Goal: Information Seeking & Learning: Check status

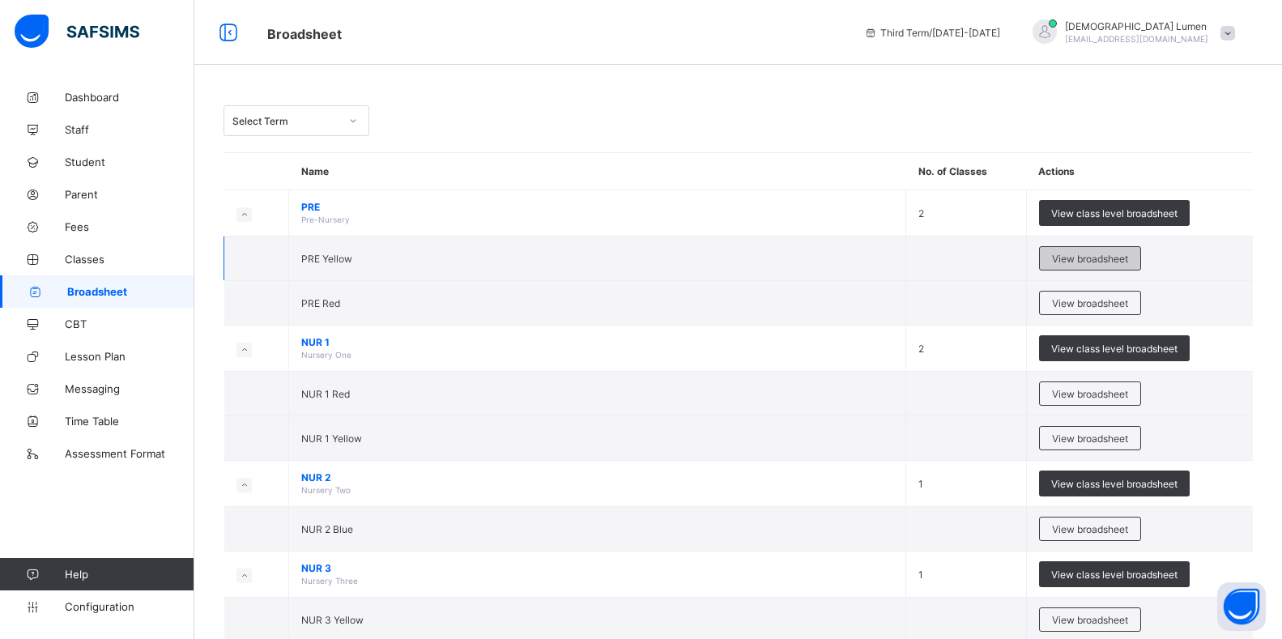
click at [1091, 257] on span "View broadsheet" at bounding box center [1090, 259] width 76 height 12
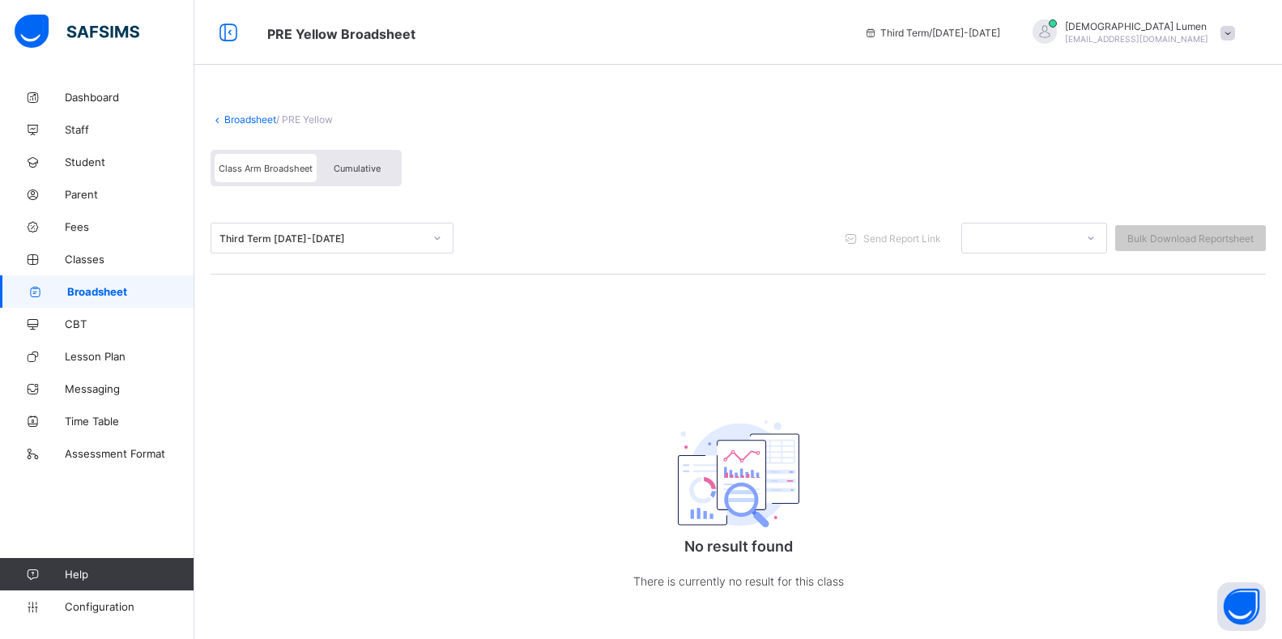
click at [86, 285] on span "Broadsheet" at bounding box center [130, 291] width 127 height 13
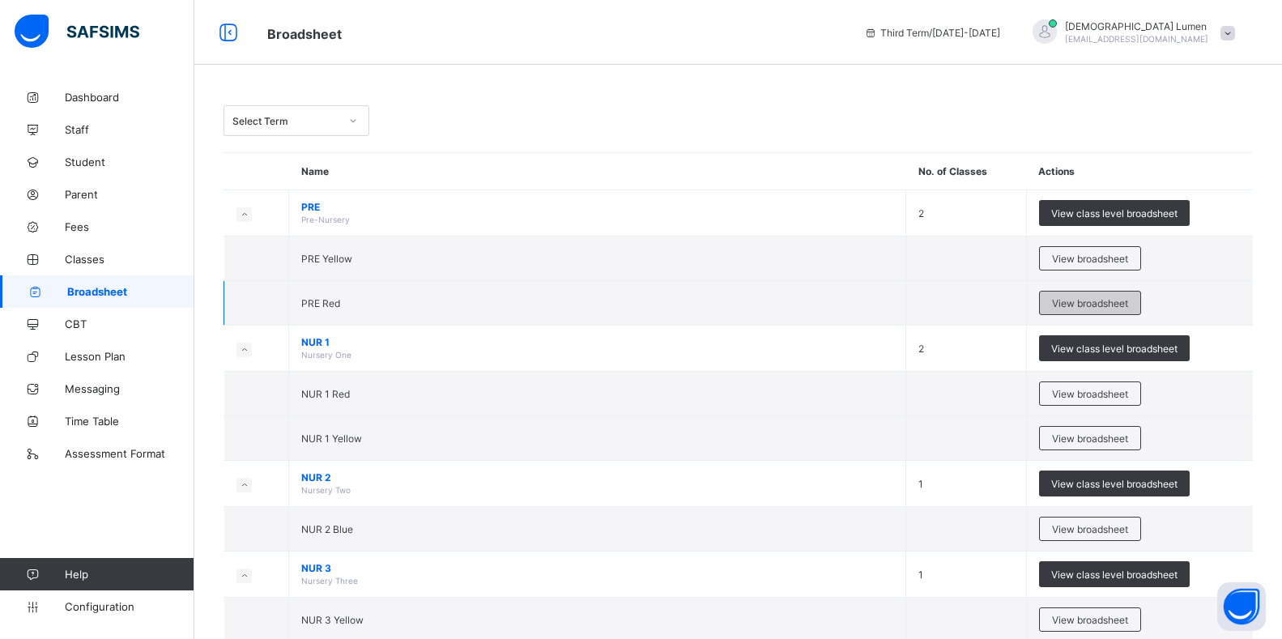
click at [1076, 306] on span "View broadsheet" at bounding box center [1090, 303] width 76 height 12
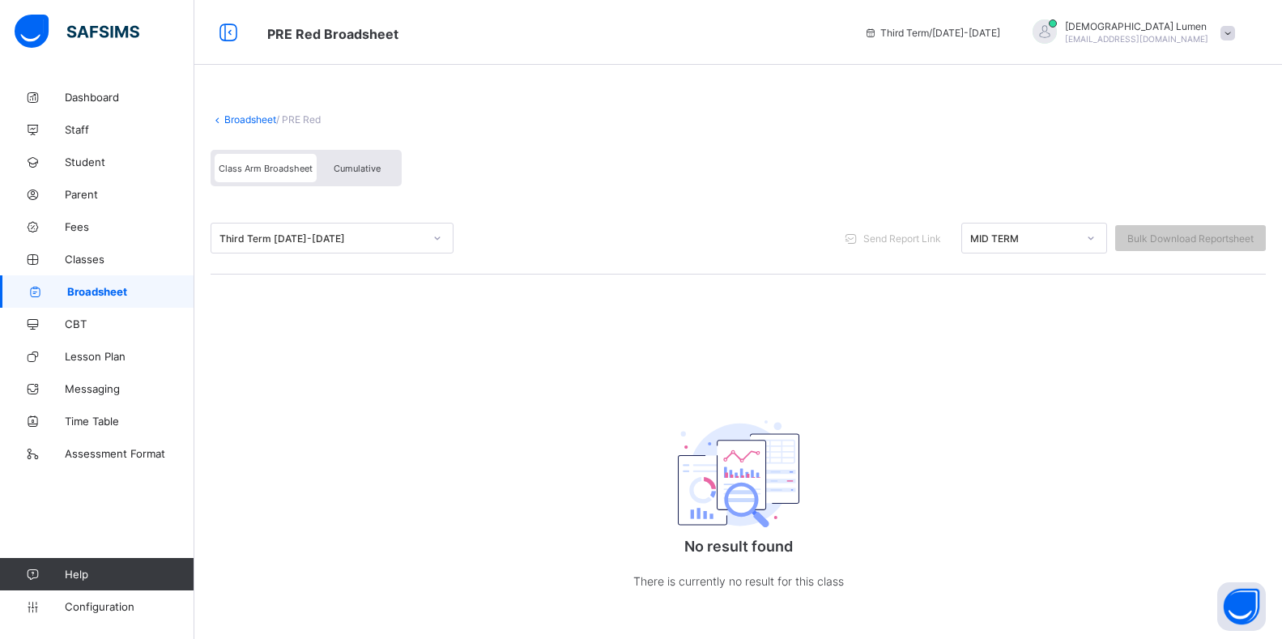
click at [1095, 241] on icon at bounding box center [1091, 238] width 10 height 16
click at [1017, 274] on div "MID TERM" at bounding box center [1034, 273] width 144 height 25
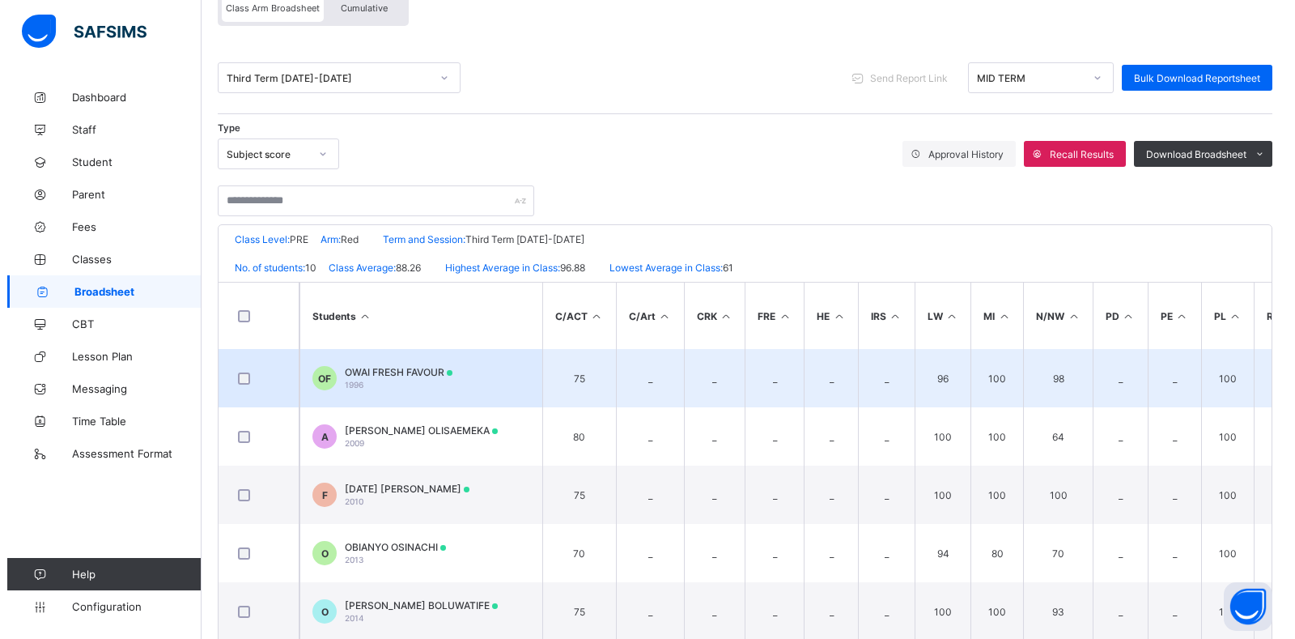
scroll to position [79, 0]
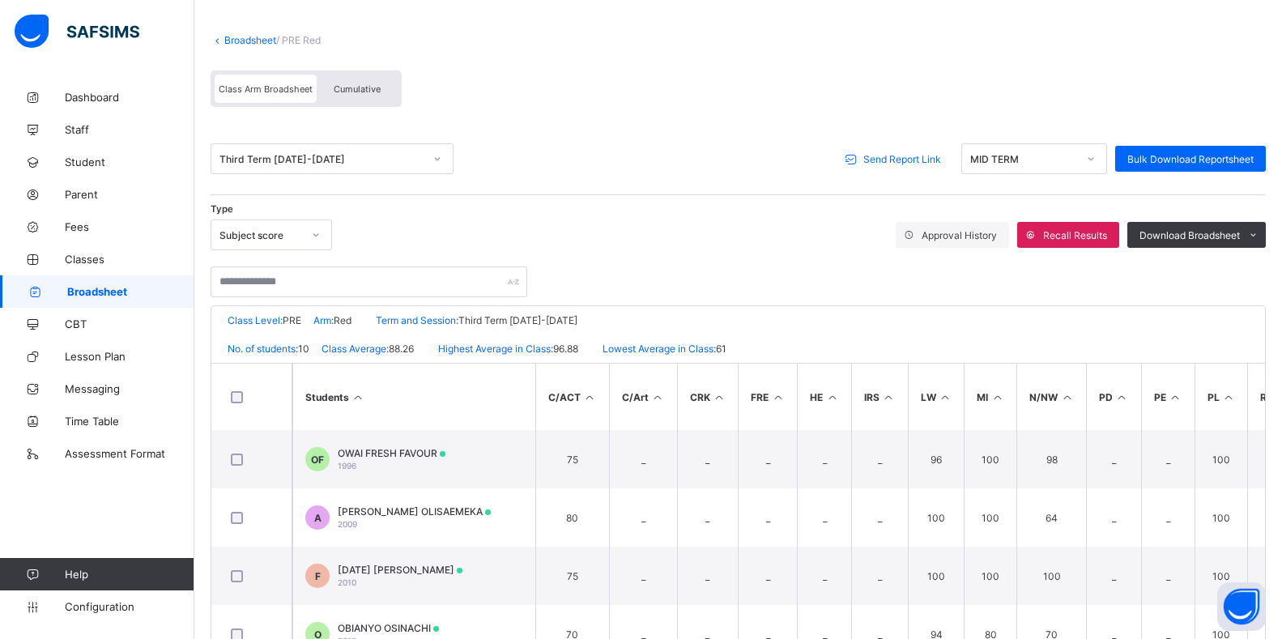
click at [913, 162] on span "Send Report Link" at bounding box center [902, 159] width 78 height 12
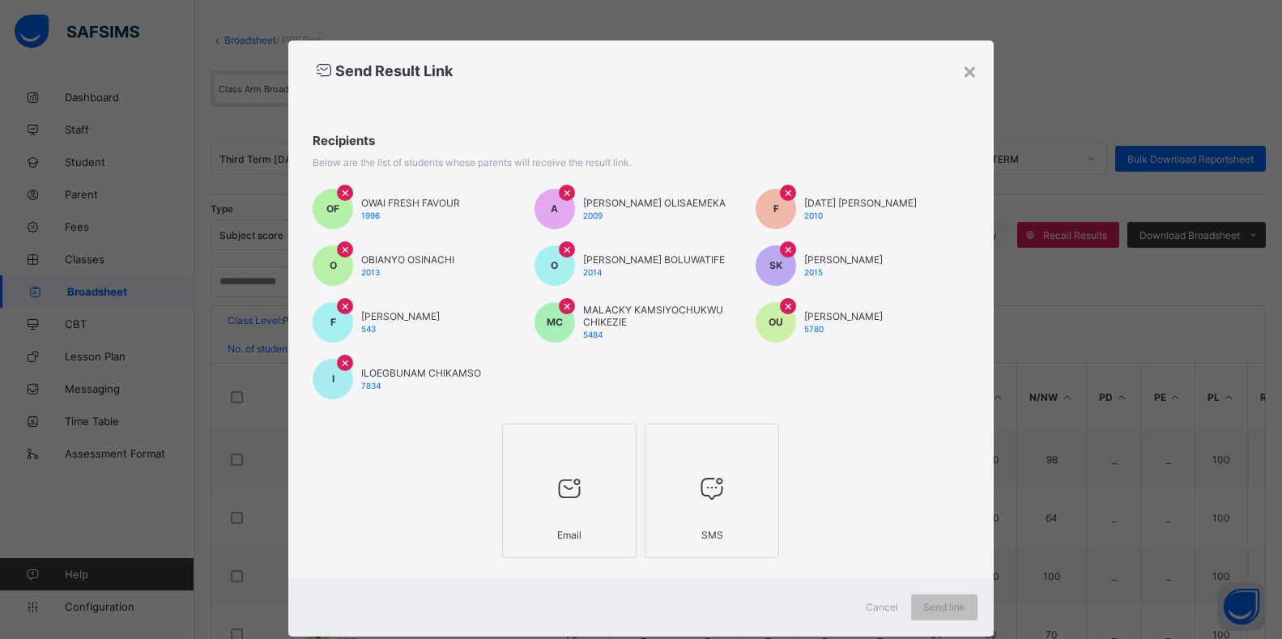
click at [564, 525] on div "Email" at bounding box center [569, 535] width 117 height 28
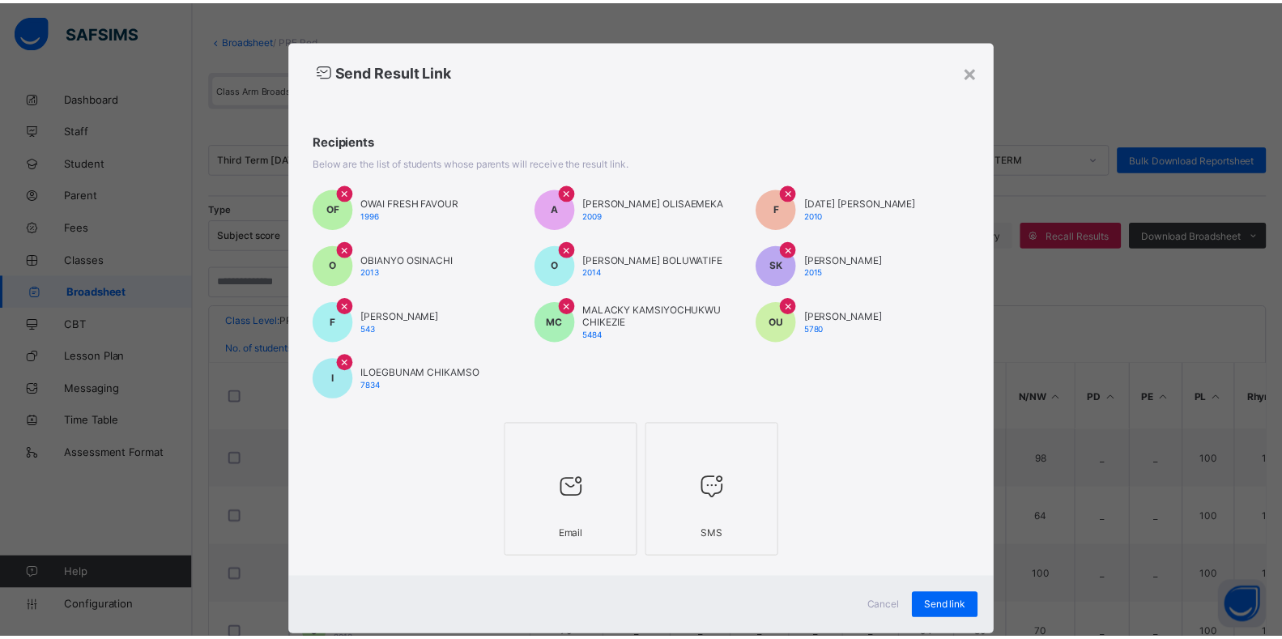
scroll to position [38, 0]
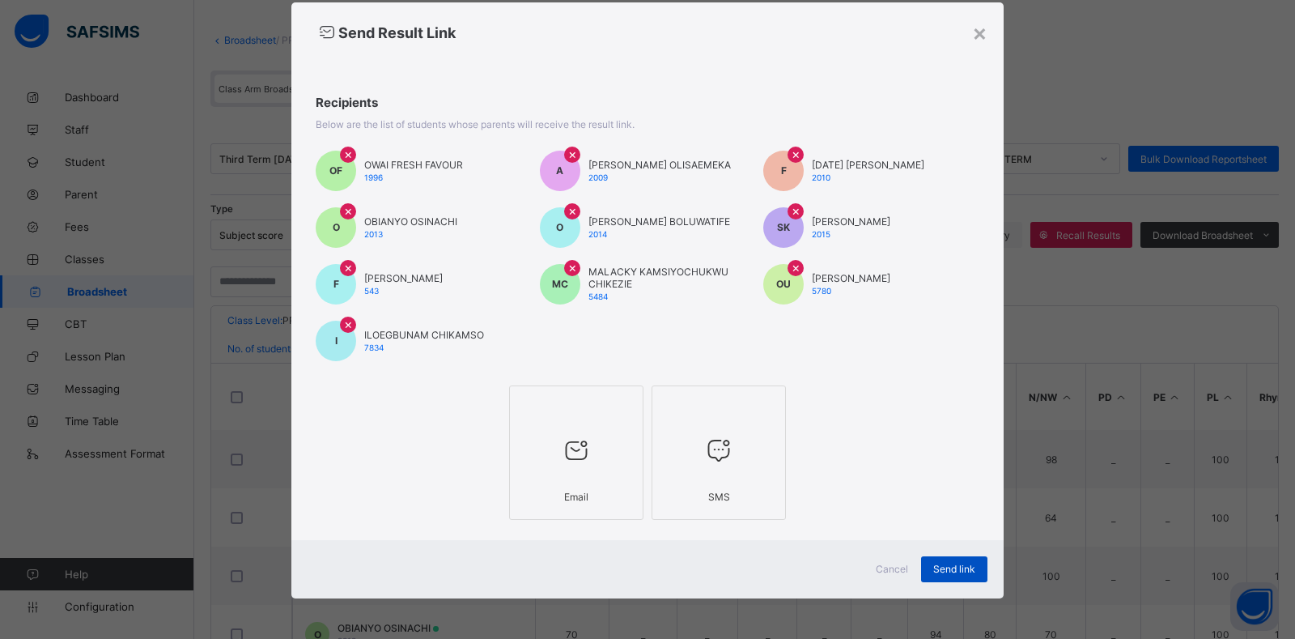
click at [942, 572] on span "Send link" at bounding box center [955, 569] width 42 height 12
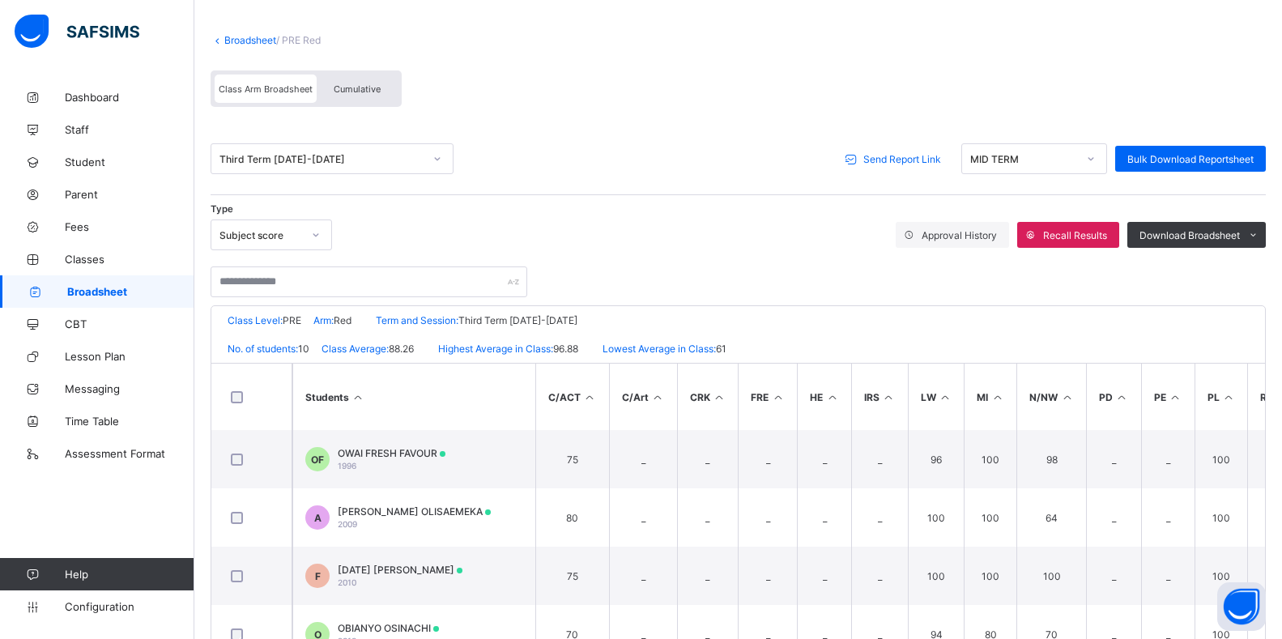
click at [95, 292] on span "Broadsheet" at bounding box center [130, 291] width 127 height 13
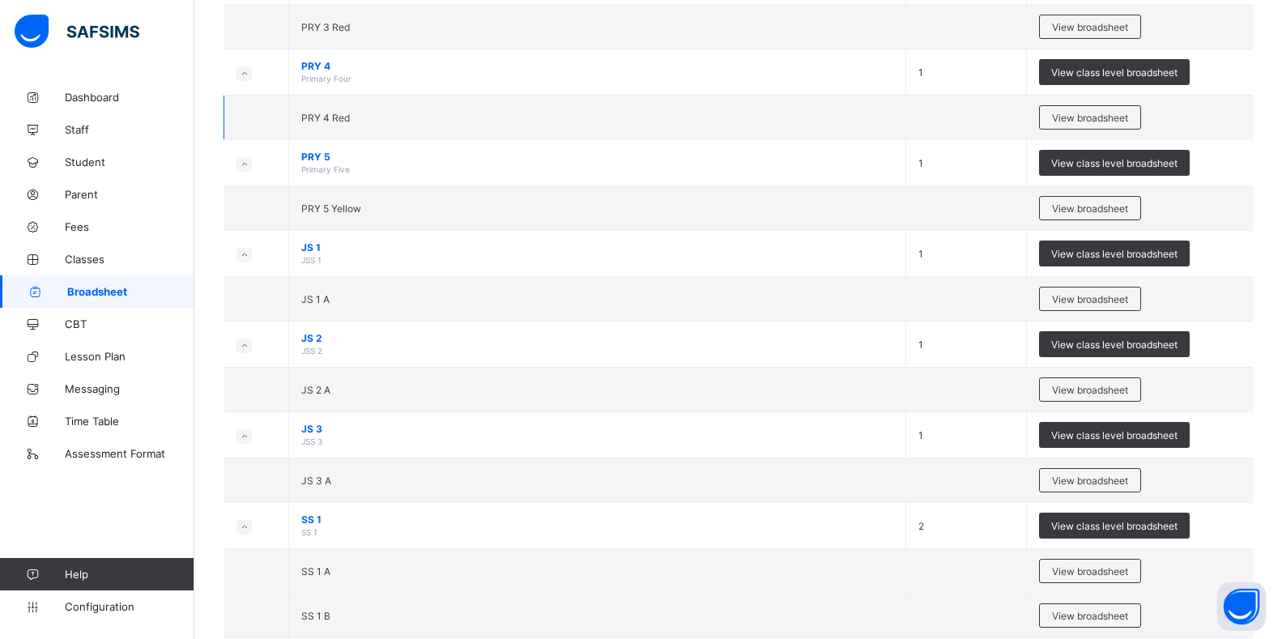
scroll to position [891, 0]
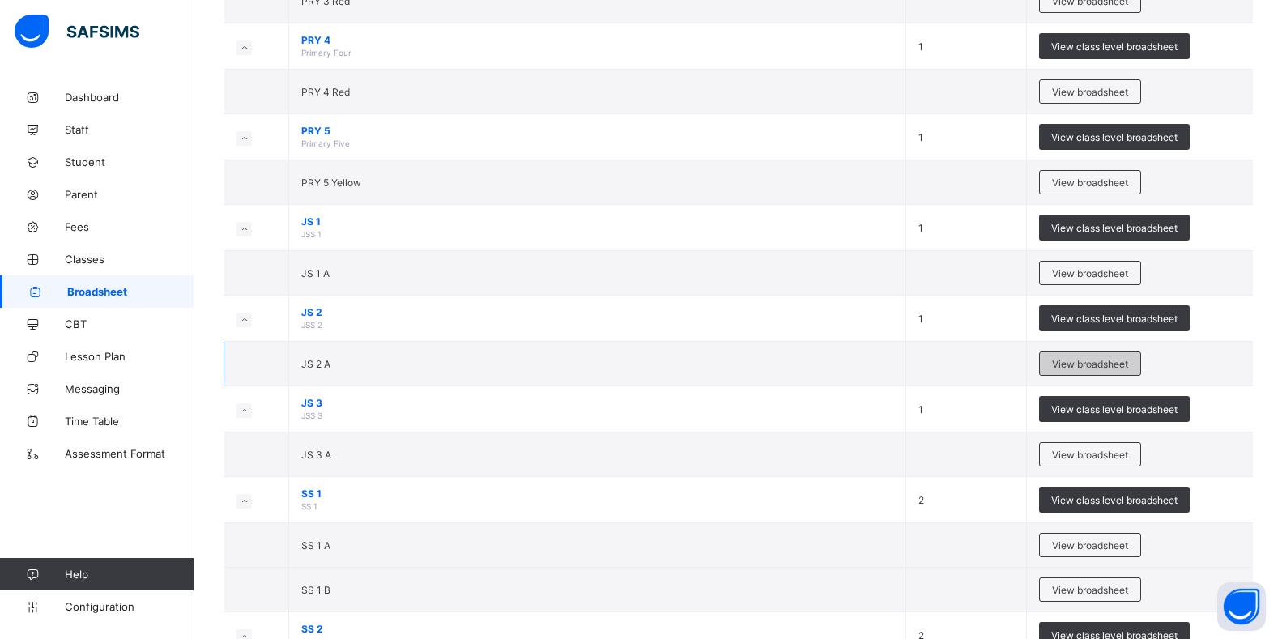
click at [1090, 369] on span "View broadsheet" at bounding box center [1090, 364] width 76 height 12
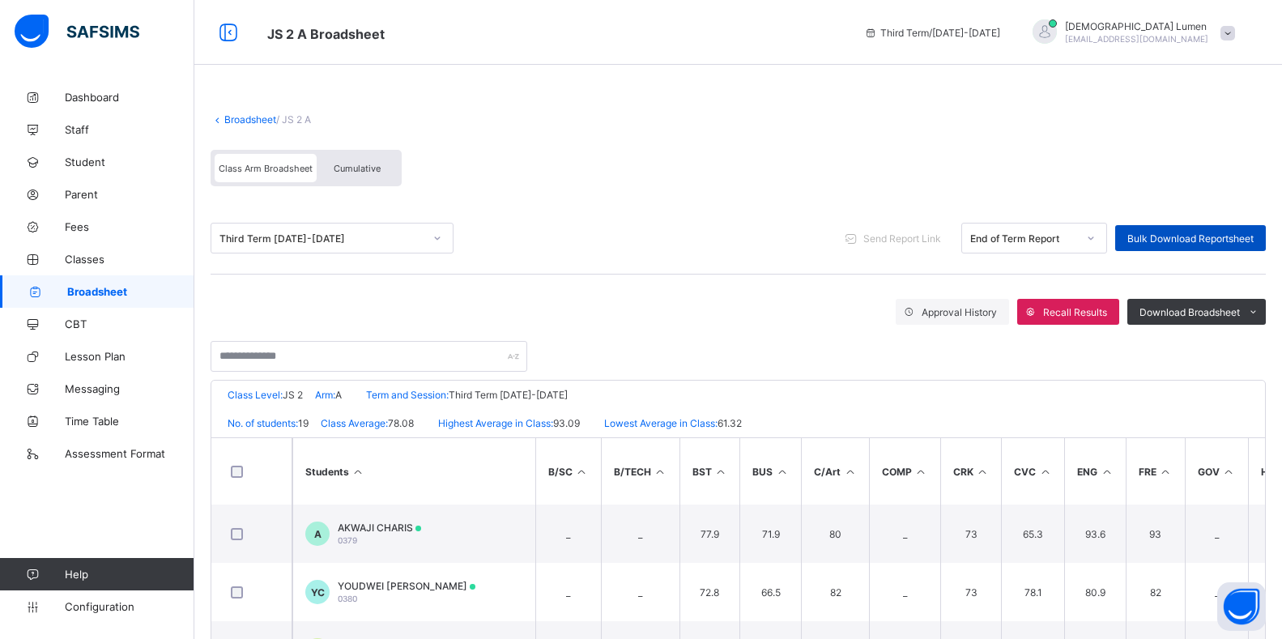
click at [1156, 239] on span "Bulk Download Reportsheet" at bounding box center [1190, 238] width 126 height 12
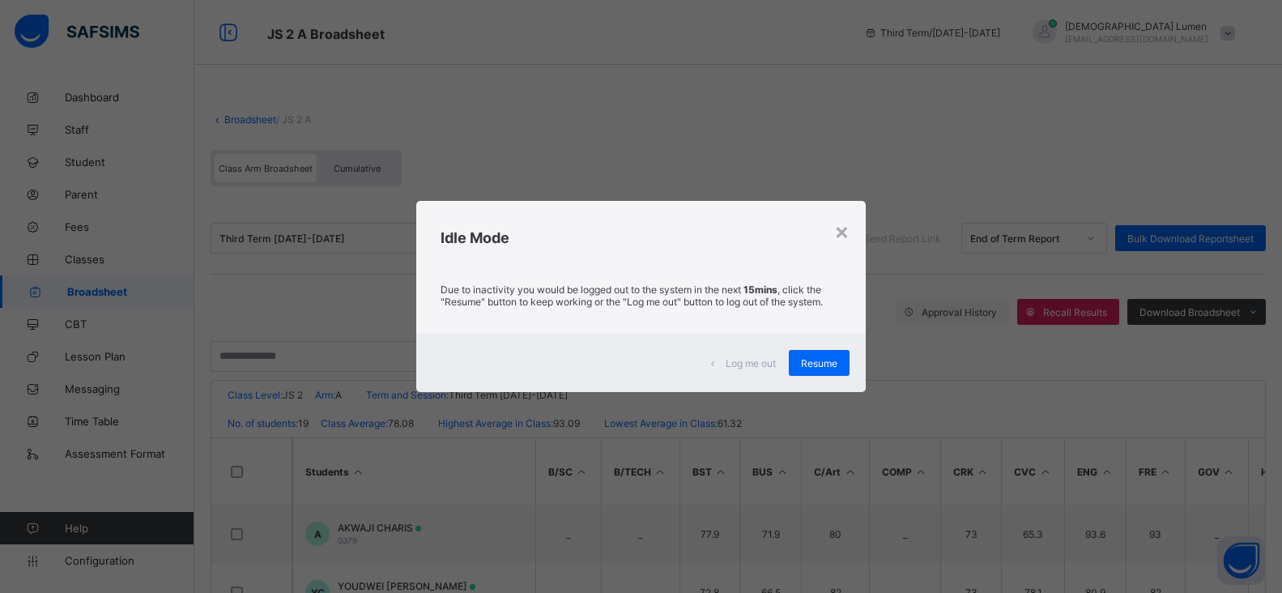
click at [840, 359] on div "Resume" at bounding box center [819, 363] width 61 height 26
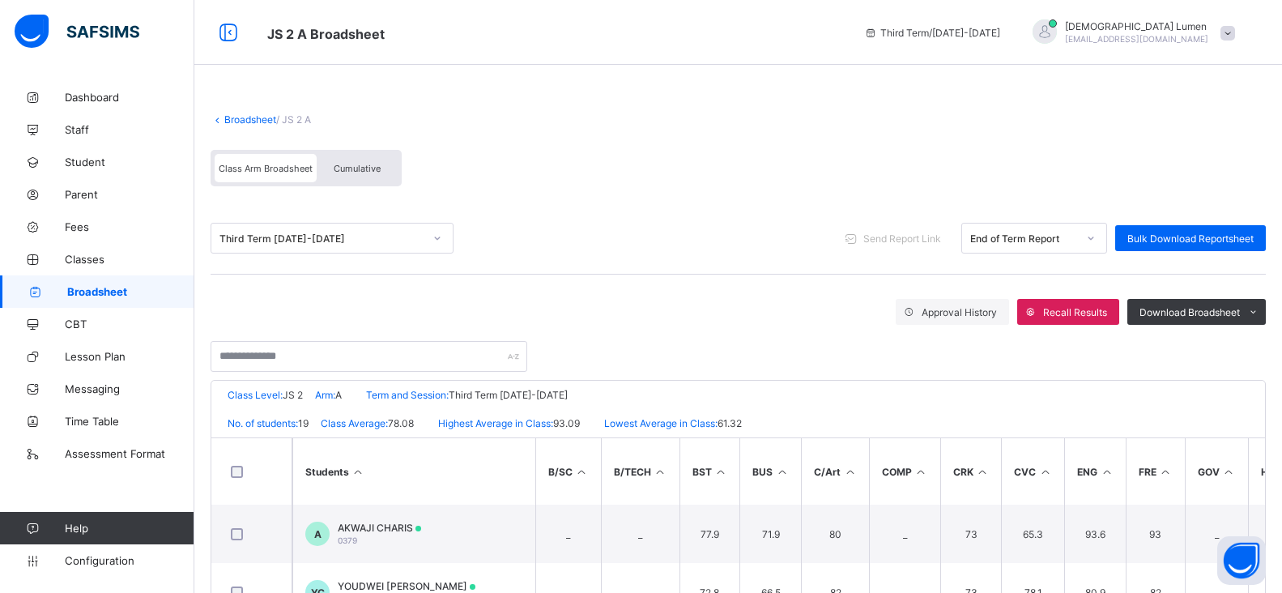
click at [133, 294] on span "Broadsheet" at bounding box center [130, 291] width 127 height 13
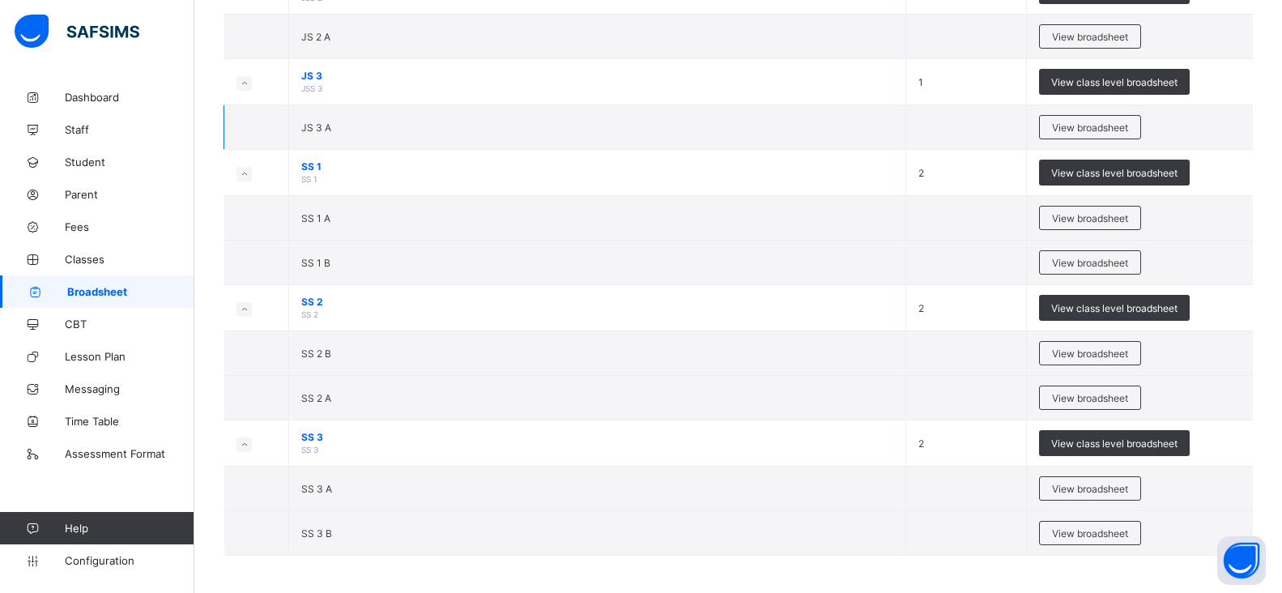
scroll to position [1221, 0]
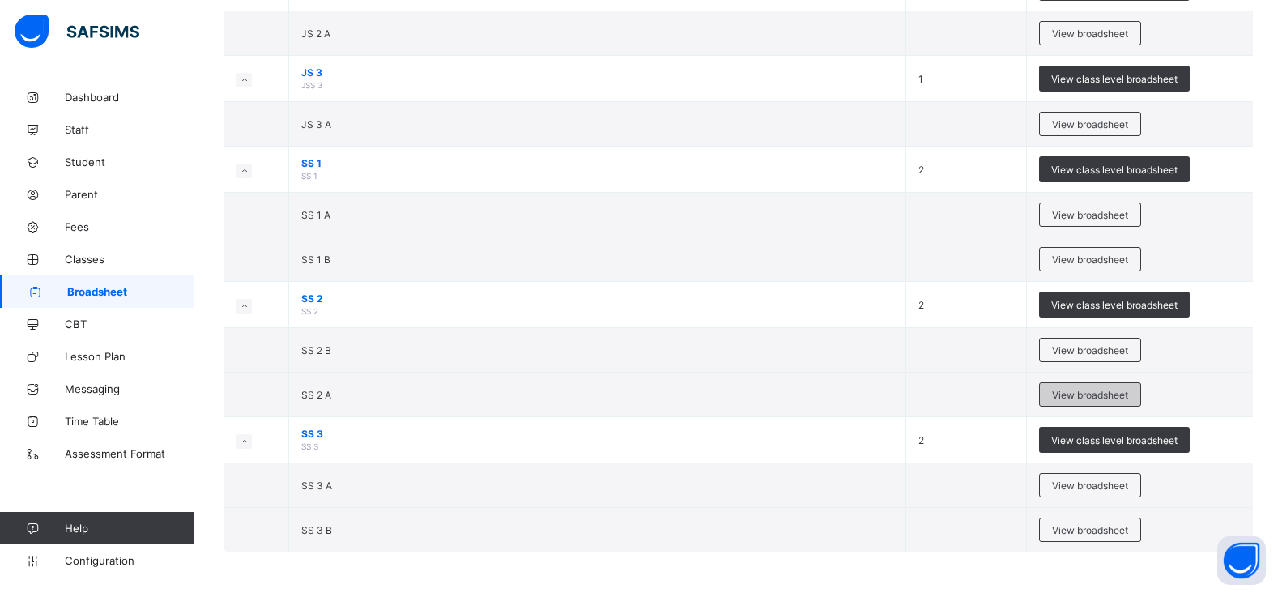
click at [1095, 390] on span "View broadsheet" at bounding box center [1090, 395] width 76 height 12
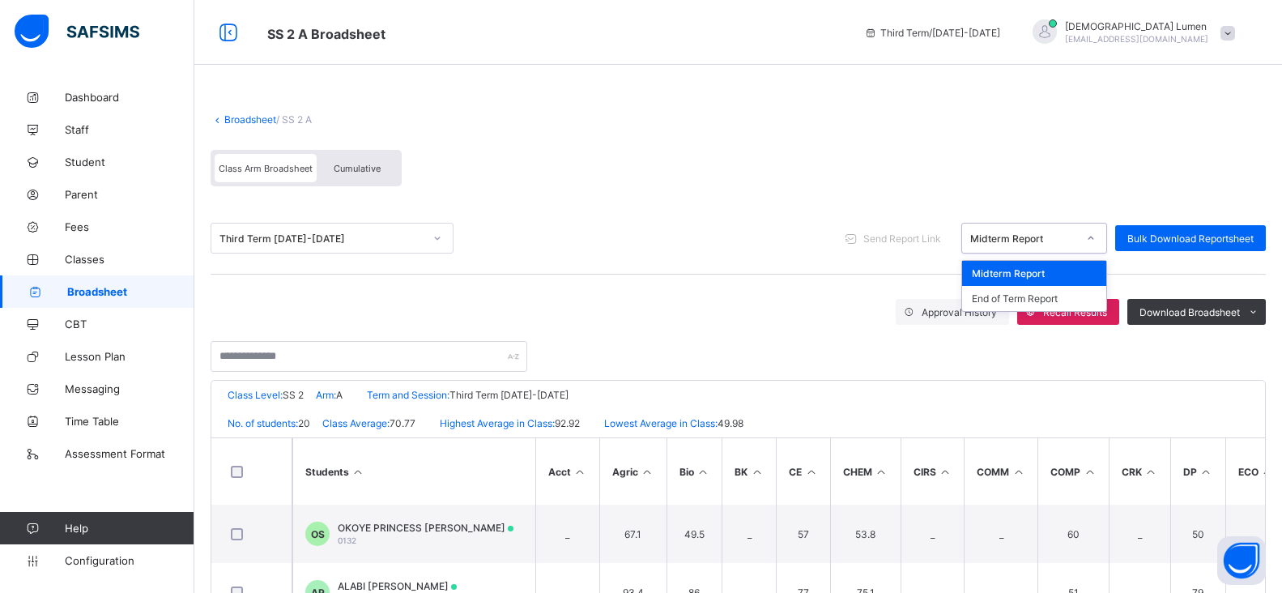
click at [1095, 237] on icon at bounding box center [1091, 238] width 10 height 16
click at [1031, 296] on div "End of Term Report" at bounding box center [1034, 298] width 144 height 25
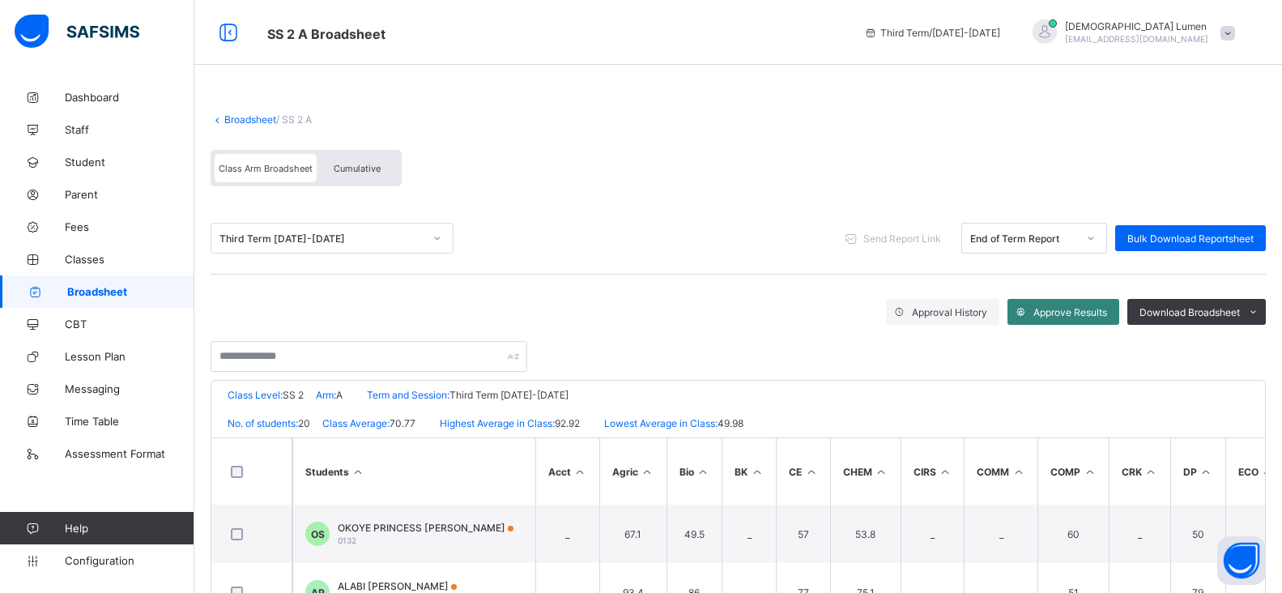
click at [1099, 313] on span "Approve Results" at bounding box center [1070, 312] width 74 height 12
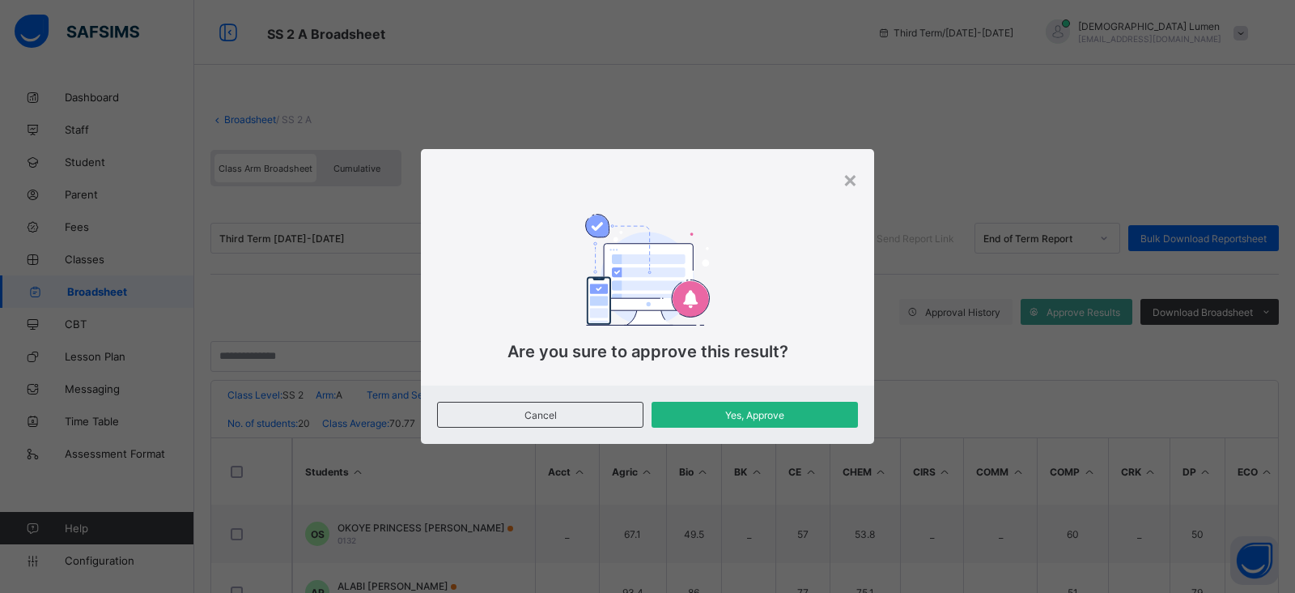
click at [760, 415] on span "Yes, Approve" at bounding box center [755, 415] width 182 height 12
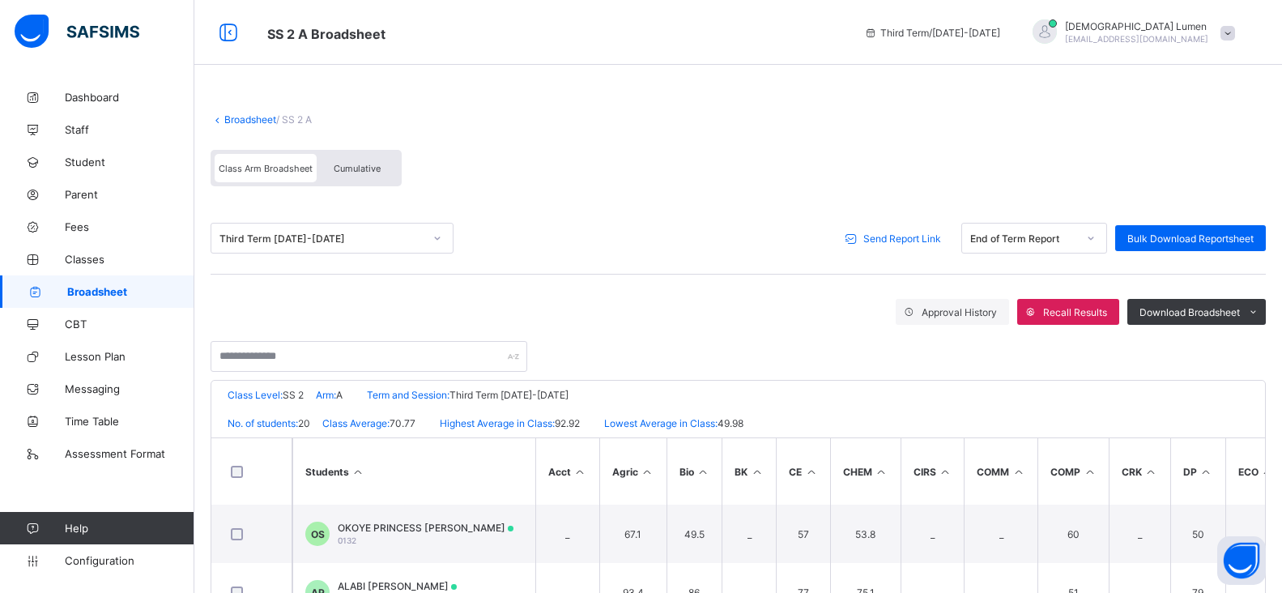
click at [878, 240] on span "Send Report Link" at bounding box center [902, 238] width 78 height 12
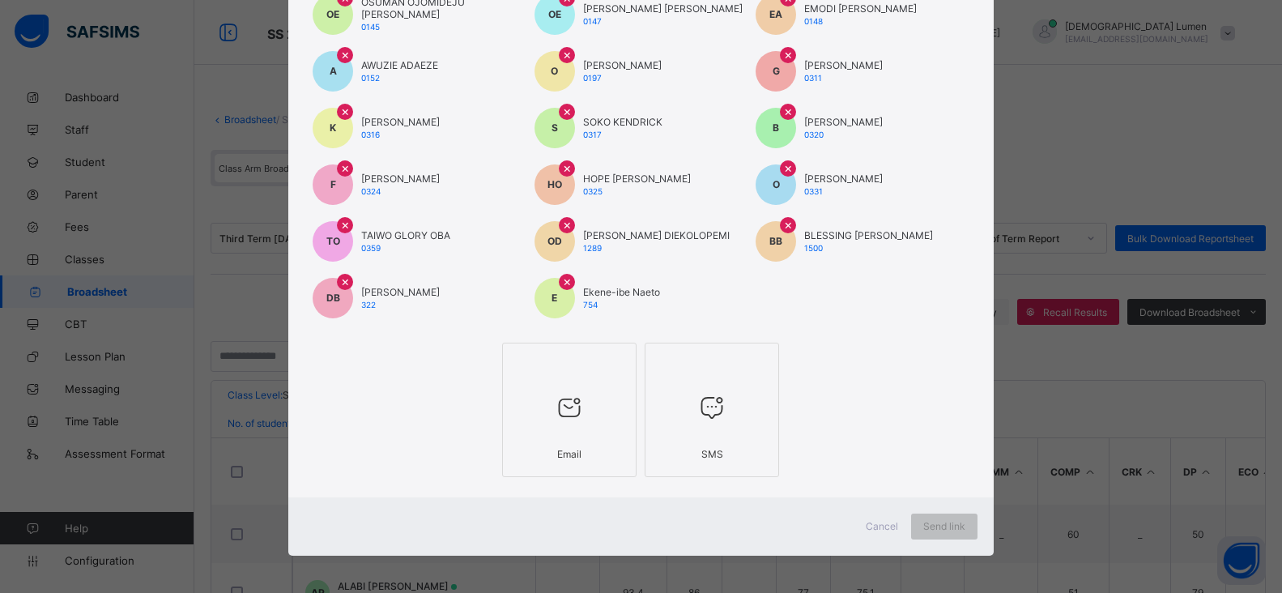
scroll to position [254, 0]
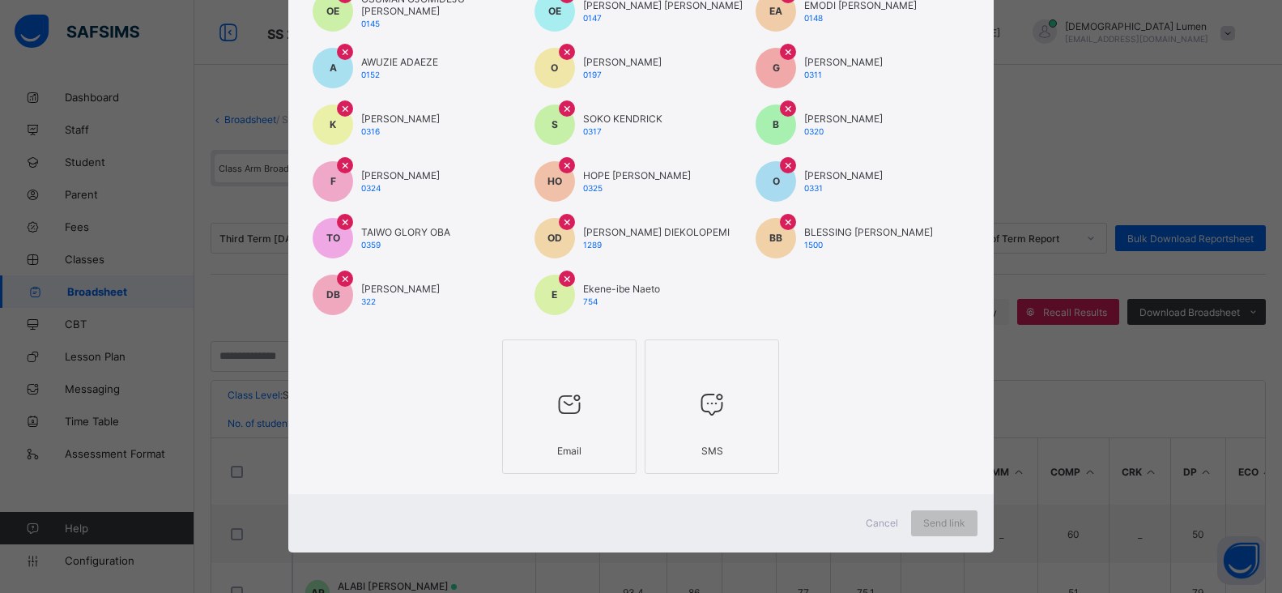
click at [582, 437] on div "Email" at bounding box center [569, 450] width 117 height 28
click at [944, 527] on span "Send link" at bounding box center [955, 523] width 42 height 12
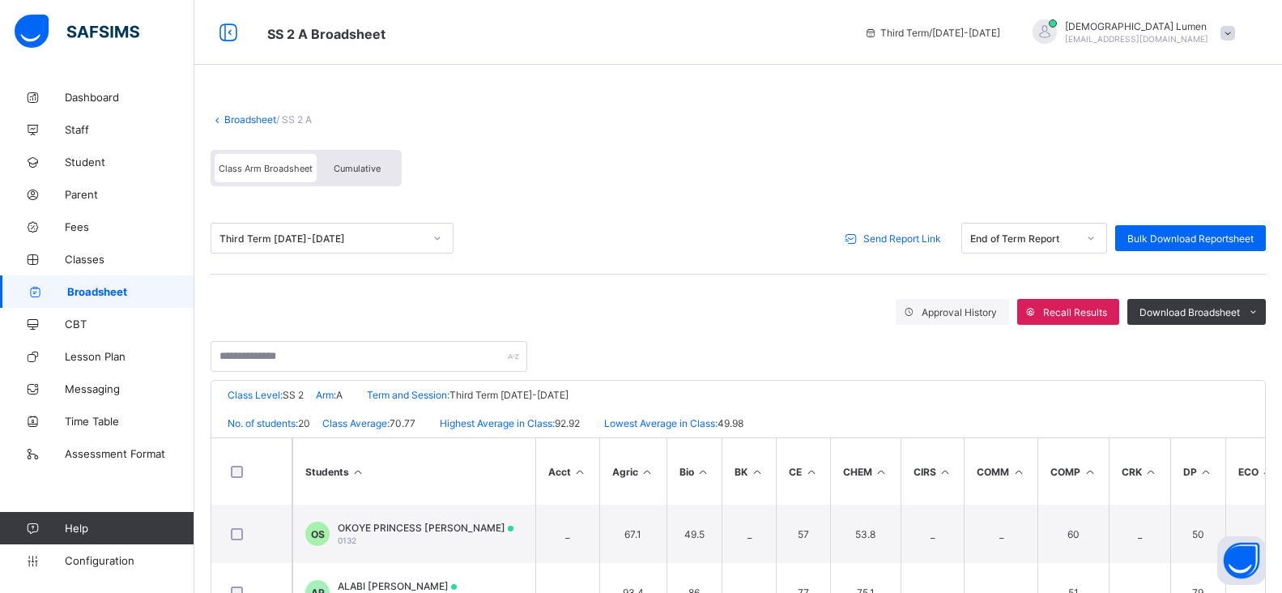
click at [124, 293] on span "Broadsheet" at bounding box center [130, 291] width 127 height 13
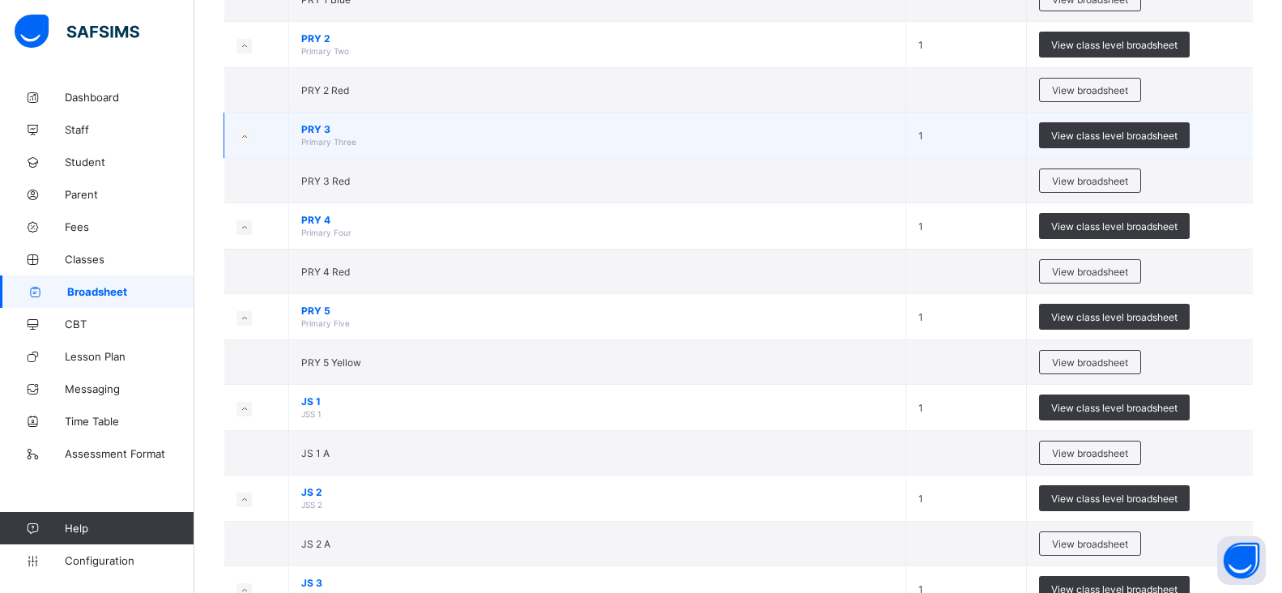
scroll to position [1053, 0]
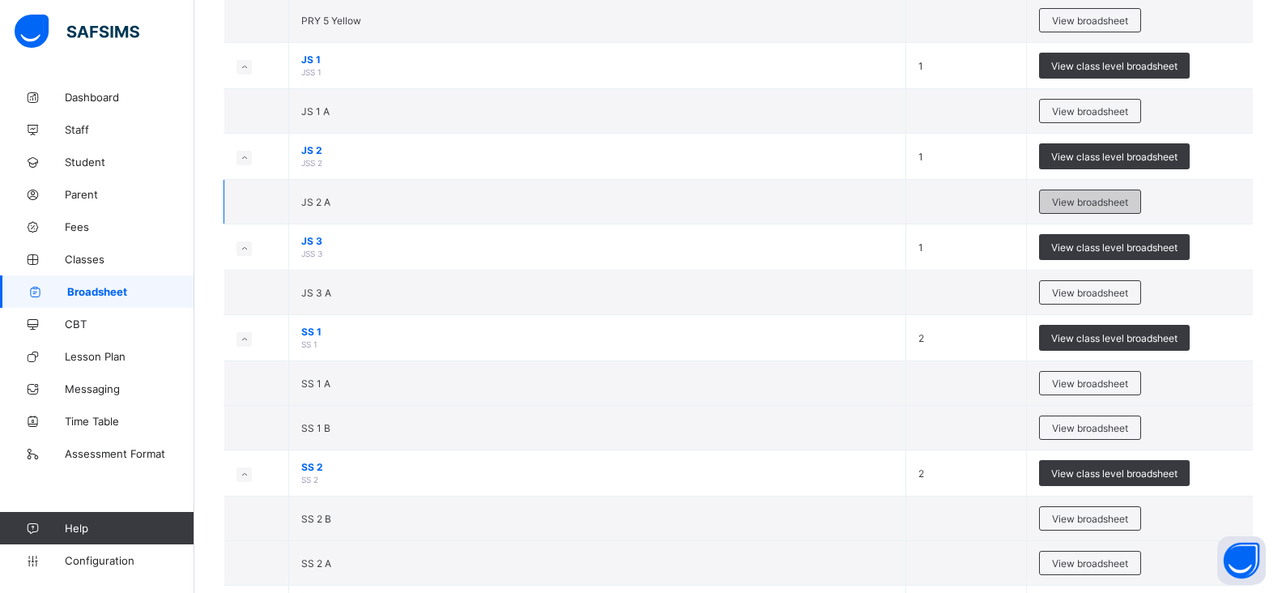
click at [1081, 205] on span "View broadsheet" at bounding box center [1090, 202] width 76 height 12
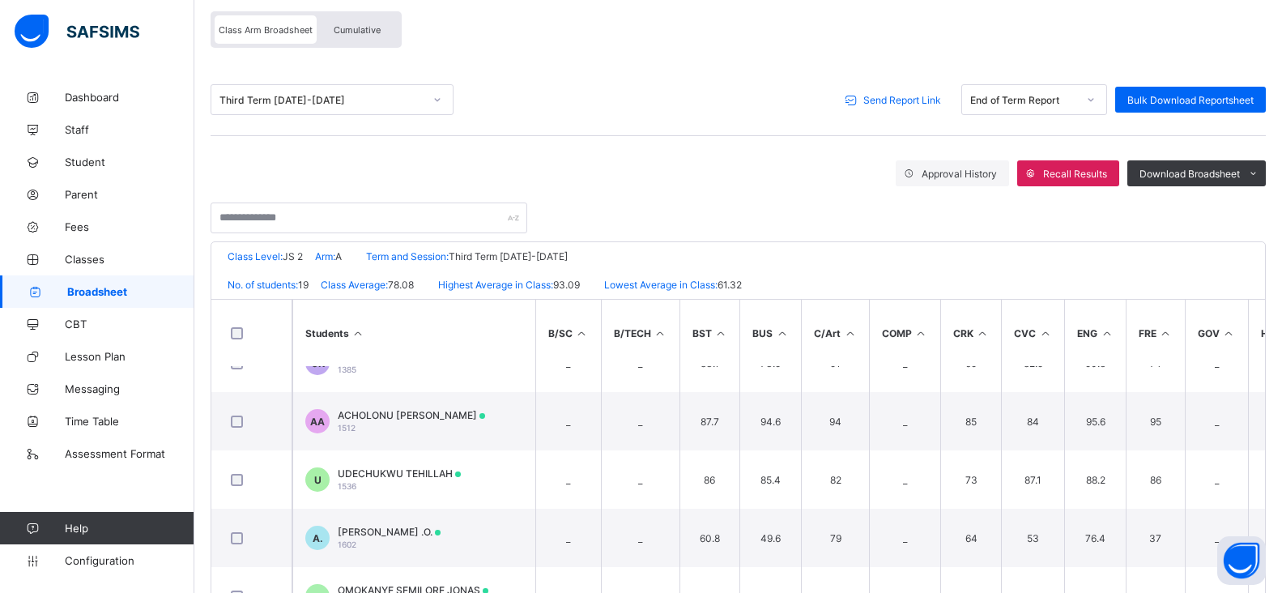
scroll to position [243, 0]
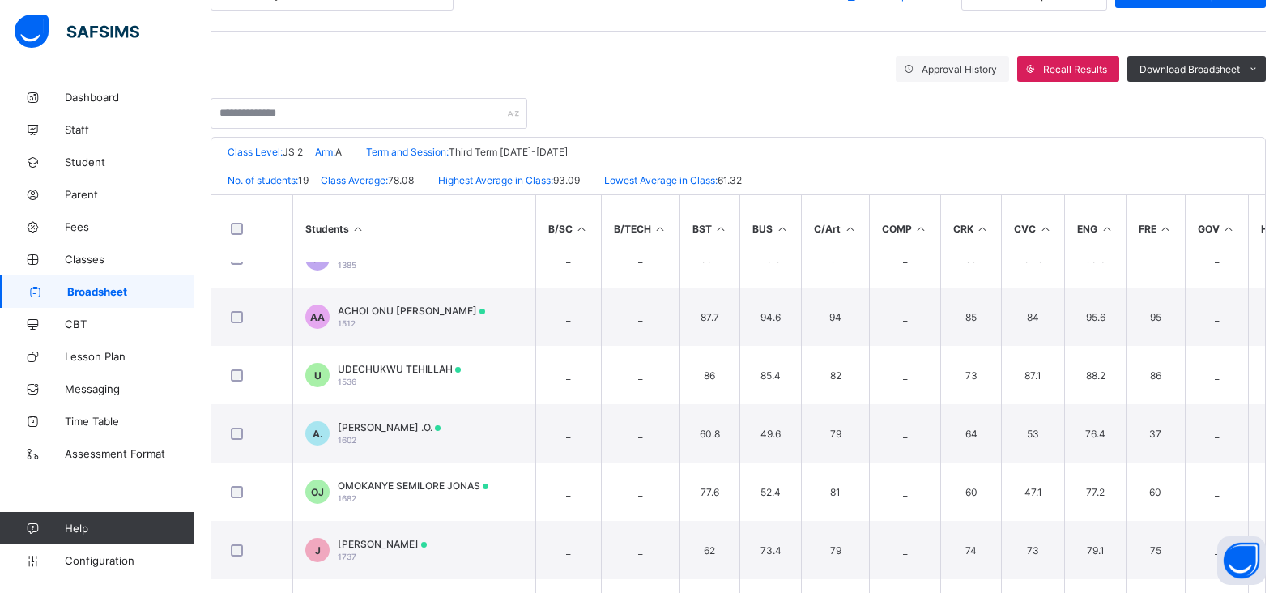
click at [120, 290] on span "Broadsheet" at bounding box center [130, 291] width 127 height 13
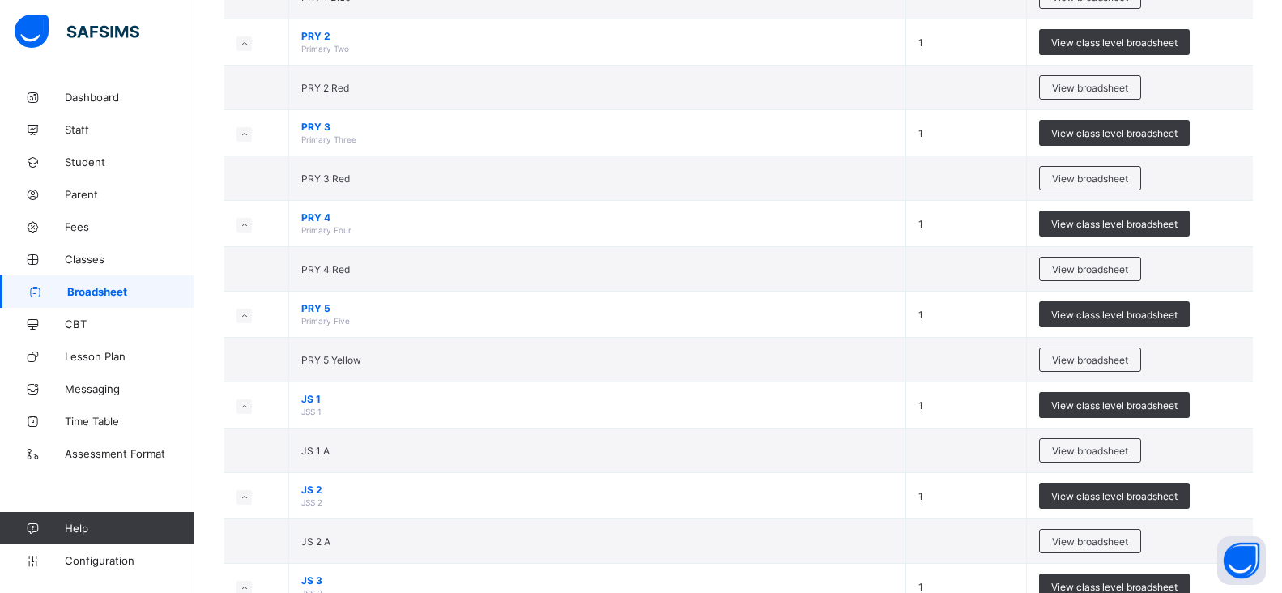
scroll to position [891, 0]
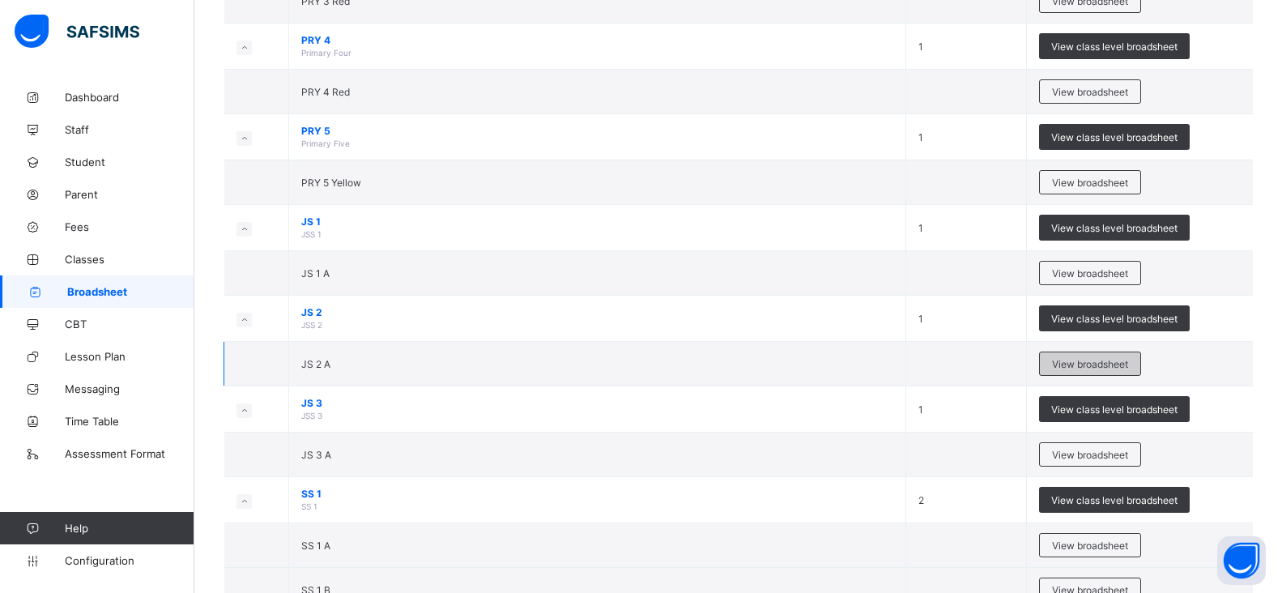
click at [1097, 360] on span "View broadsheet" at bounding box center [1090, 364] width 76 height 12
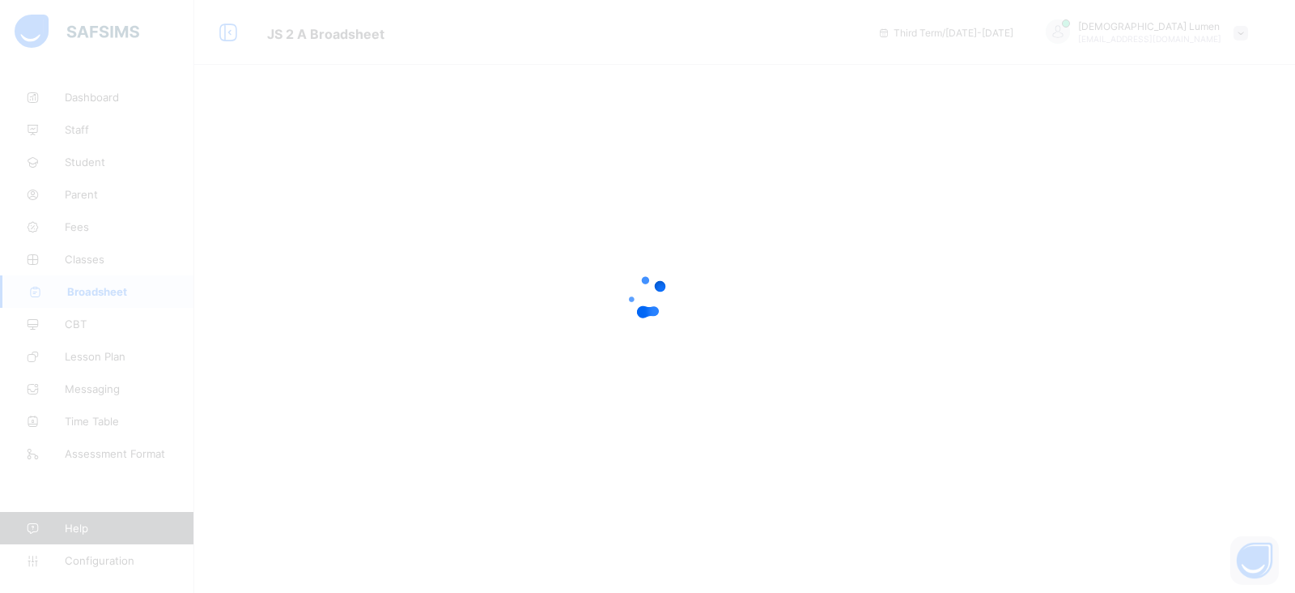
click at [381, 349] on div at bounding box center [647, 296] width 1295 height 593
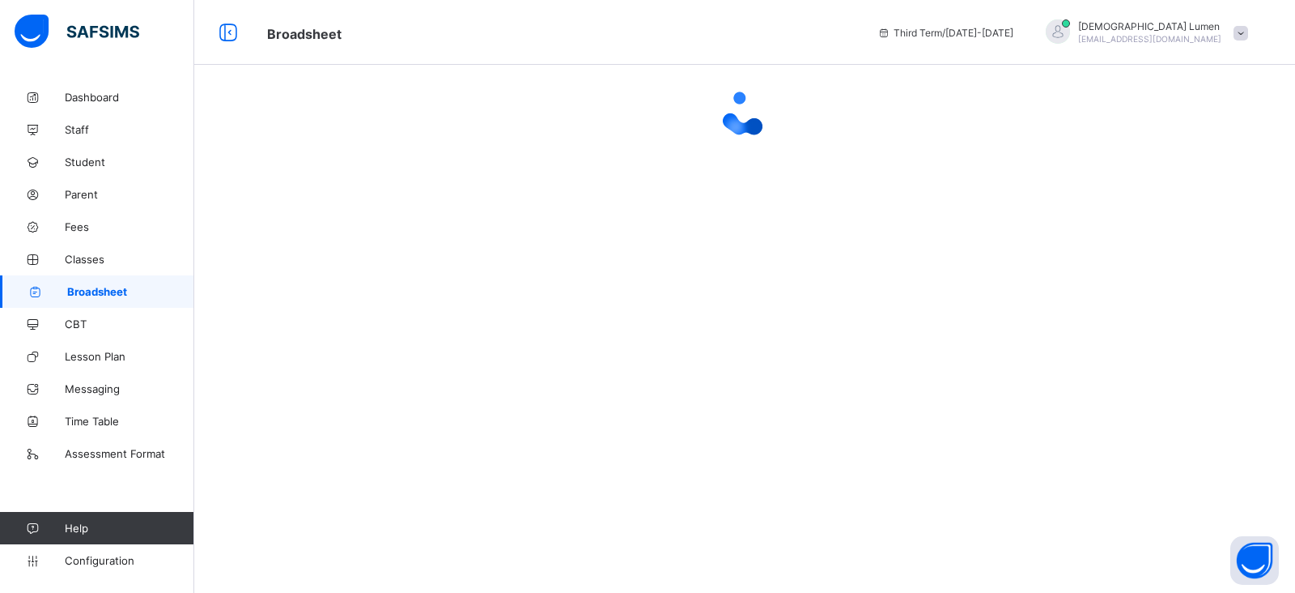
click at [129, 297] on span "Broadsheet" at bounding box center [130, 291] width 127 height 13
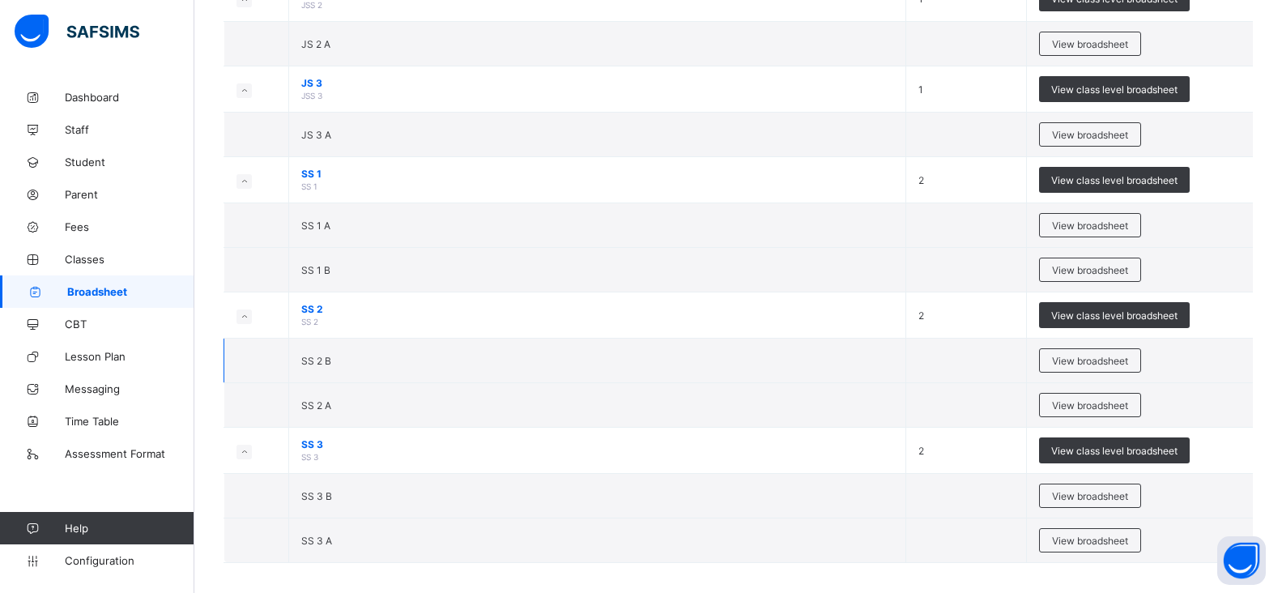
scroll to position [1221, 0]
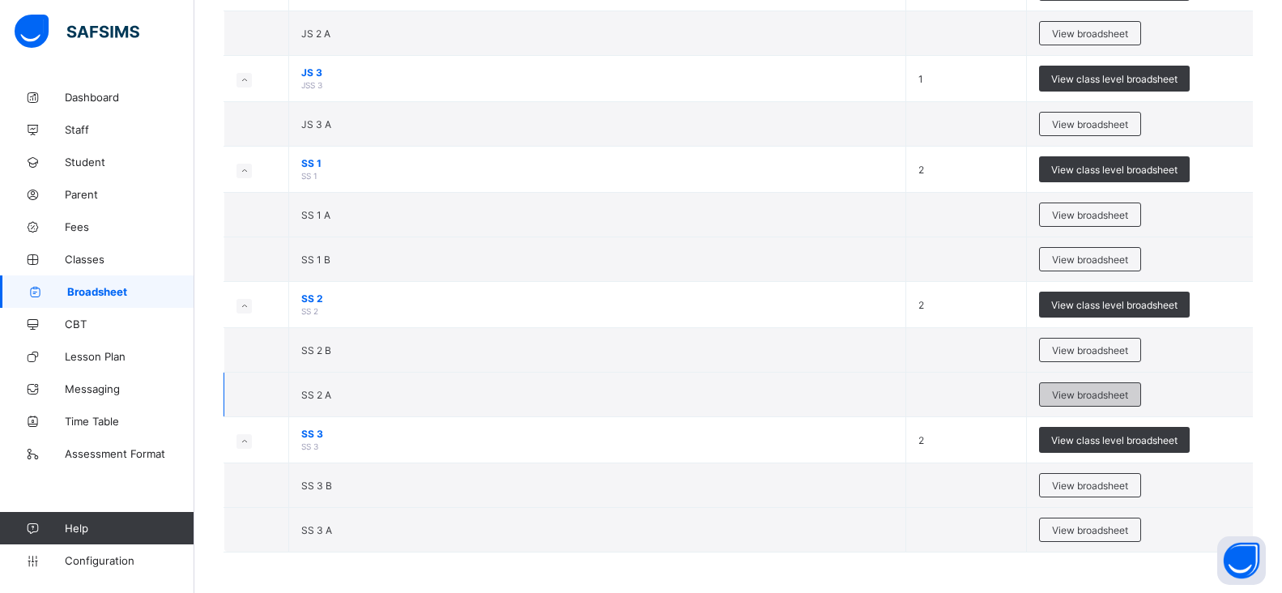
click at [1094, 392] on span "View broadsheet" at bounding box center [1090, 395] width 76 height 12
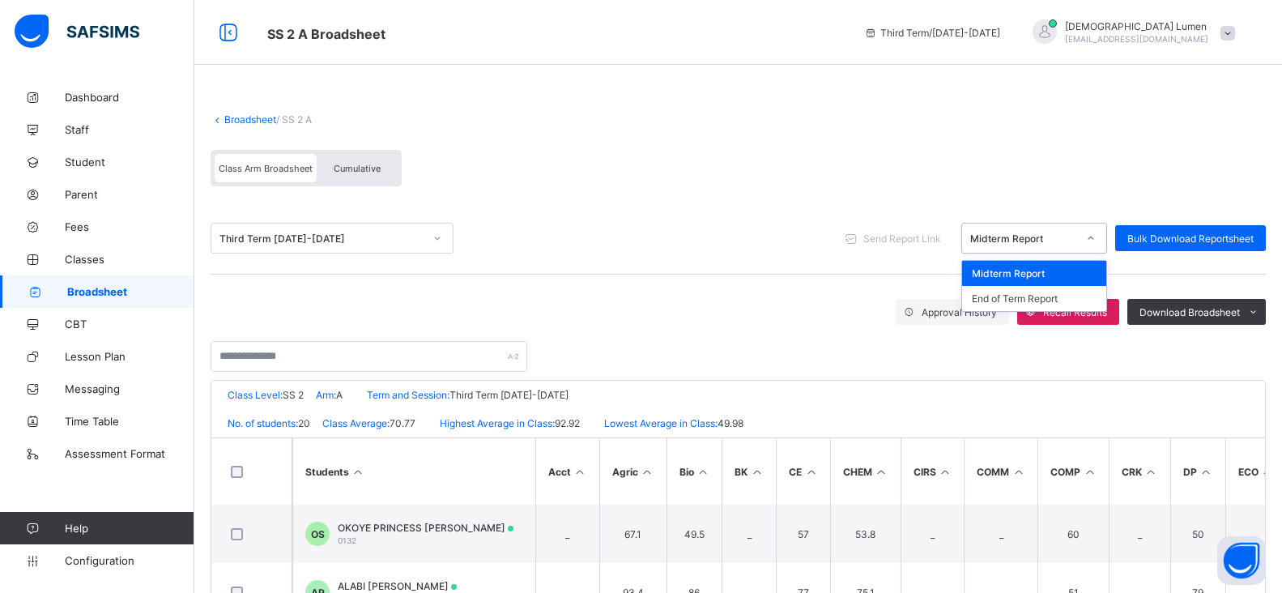
click at [1095, 241] on icon at bounding box center [1091, 238] width 10 height 16
click at [1044, 303] on div "End of Term Report" at bounding box center [1034, 298] width 144 height 25
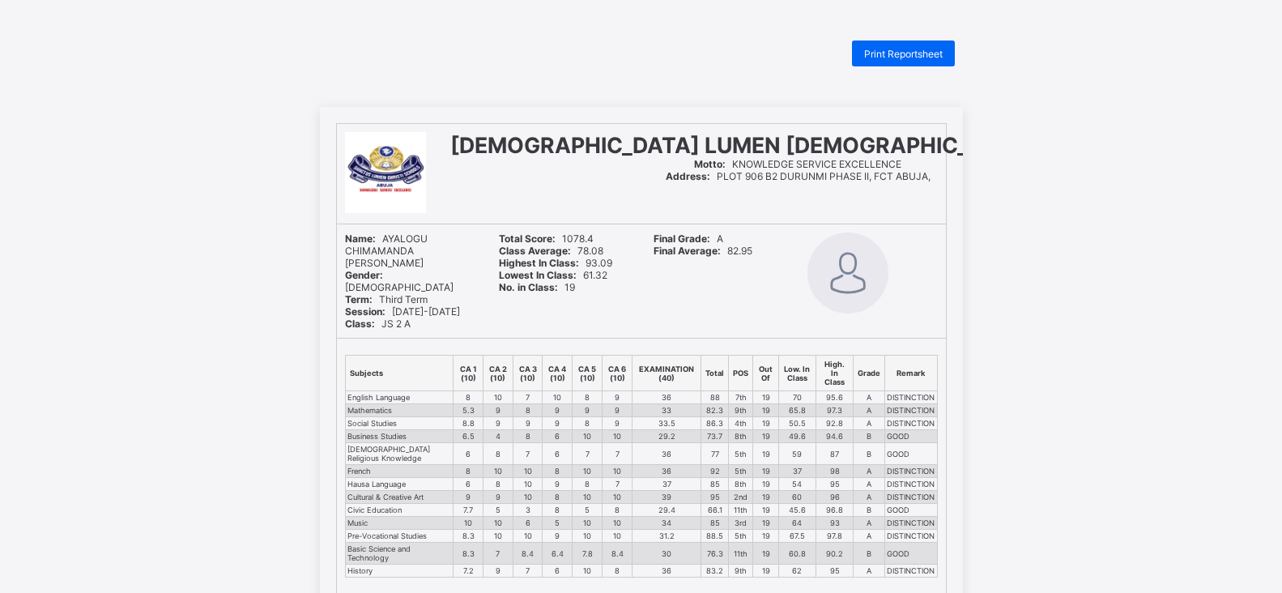
drag, startPoint x: 328, startPoint y: 592, endPoint x: 230, endPoint y: 483, distance: 146.8
click at [230, 483] on div "SANCTUS LUMEN CHRISTI SCHOOLS Motto: KNOWLEDGE SERVICE EXCELLENCE Address: PLOT…" at bounding box center [641, 556] width 1282 height 899
